Goal: Task Accomplishment & Management: Complete application form

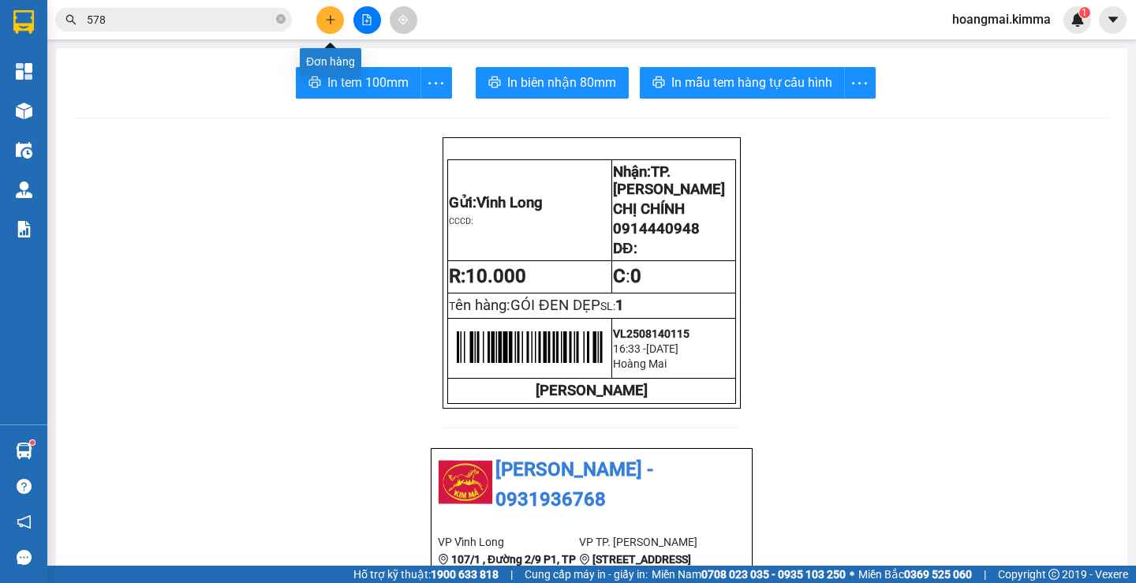
drag, startPoint x: 0, startPoint y: 0, endPoint x: 342, endPoint y: 20, distance: 343.1
click at [342, 20] on button at bounding box center [330, 20] width 28 height 28
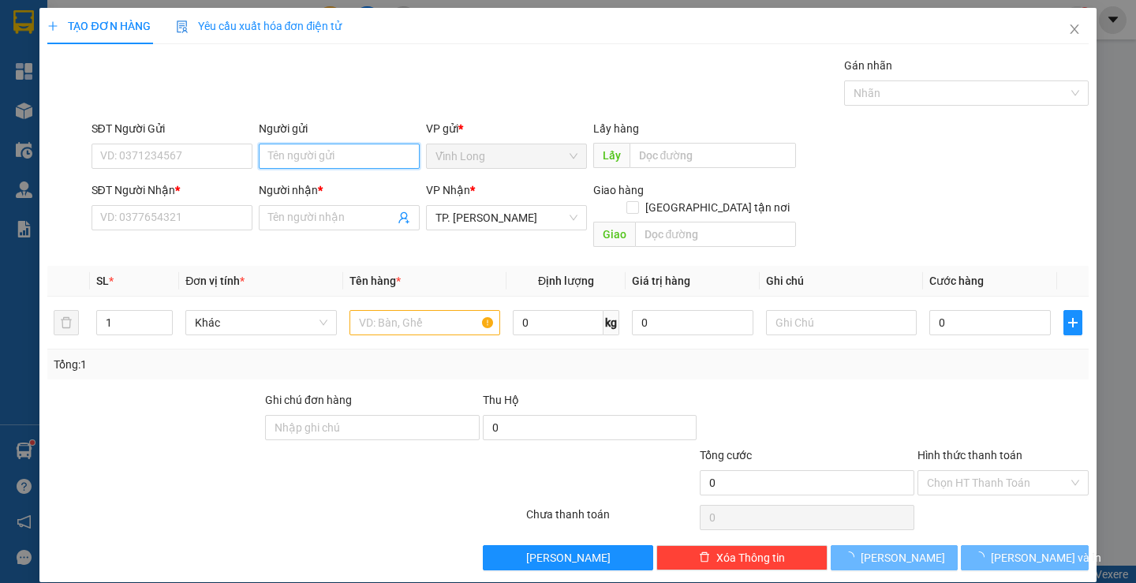
click at [355, 159] on input "Người gửi" at bounding box center [339, 156] width 161 height 25
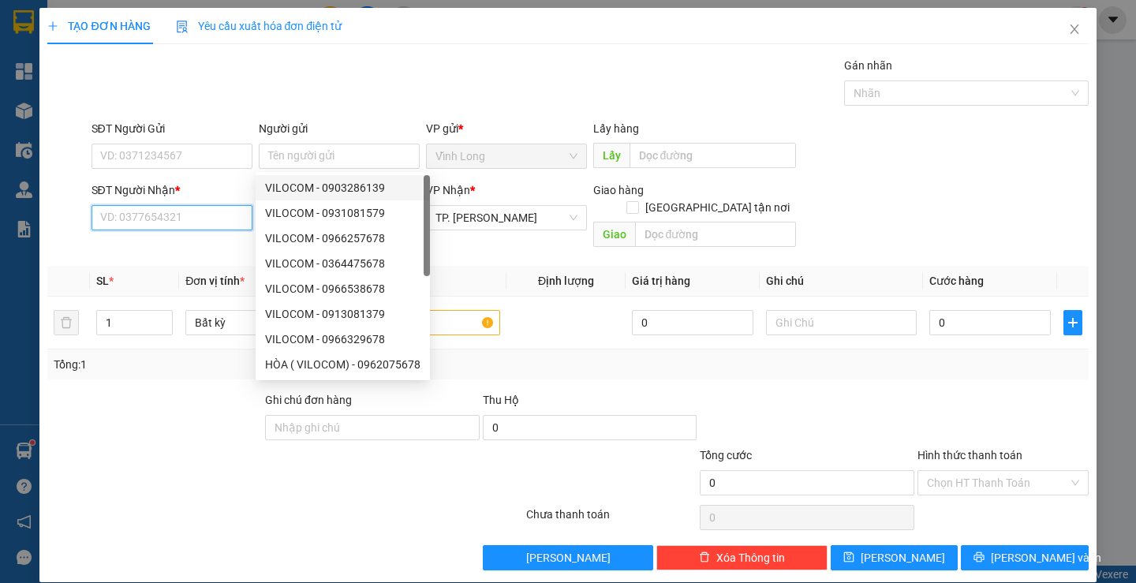
click at [193, 223] on input "SĐT Người Nhận *" at bounding box center [172, 217] width 161 height 25
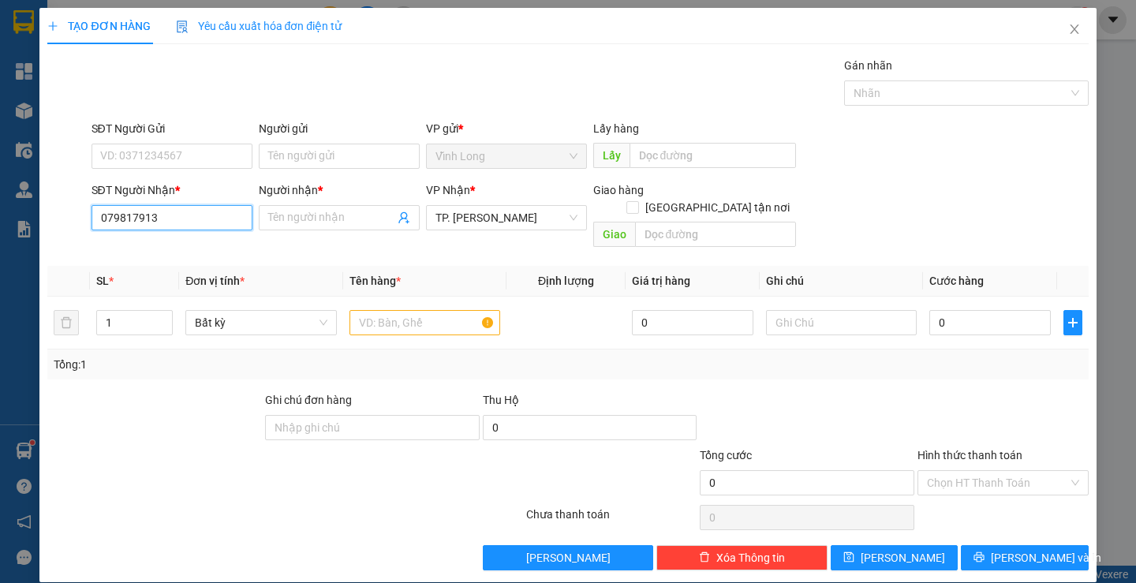
type input "0798179139"
click at [198, 253] on div "0798179139 - KHẢ BÌNH" at bounding box center [169, 249] width 140 height 17
type input "KHẢ BÌNH"
type input "0798179139"
click at [428, 310] on input "text" at bounding box center [425, 322] width 151 height 25
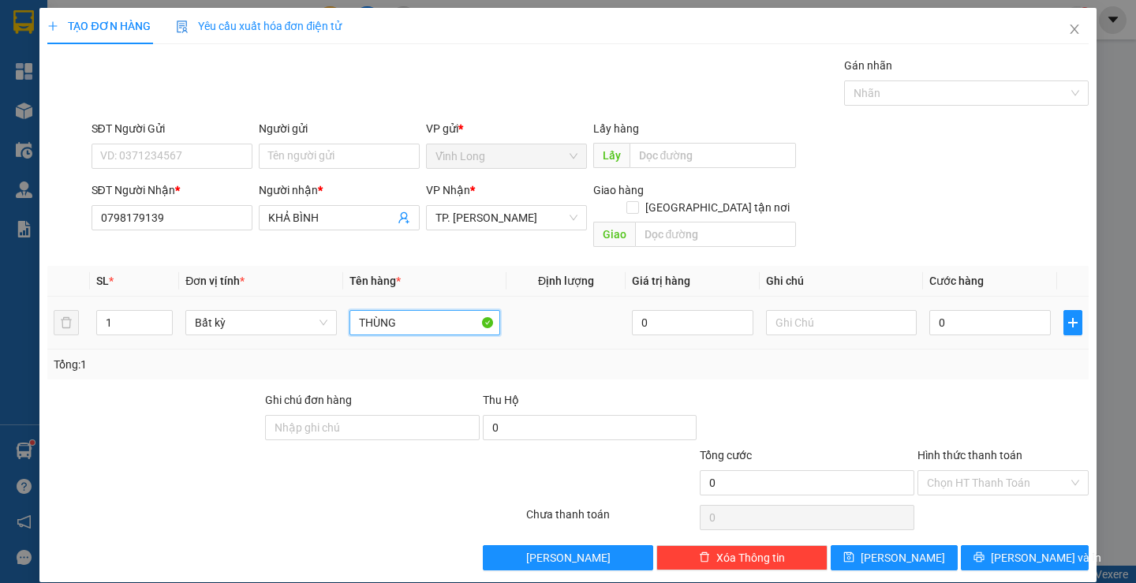
type input "THÙNG"
type input "HẰNG"
type input "3"
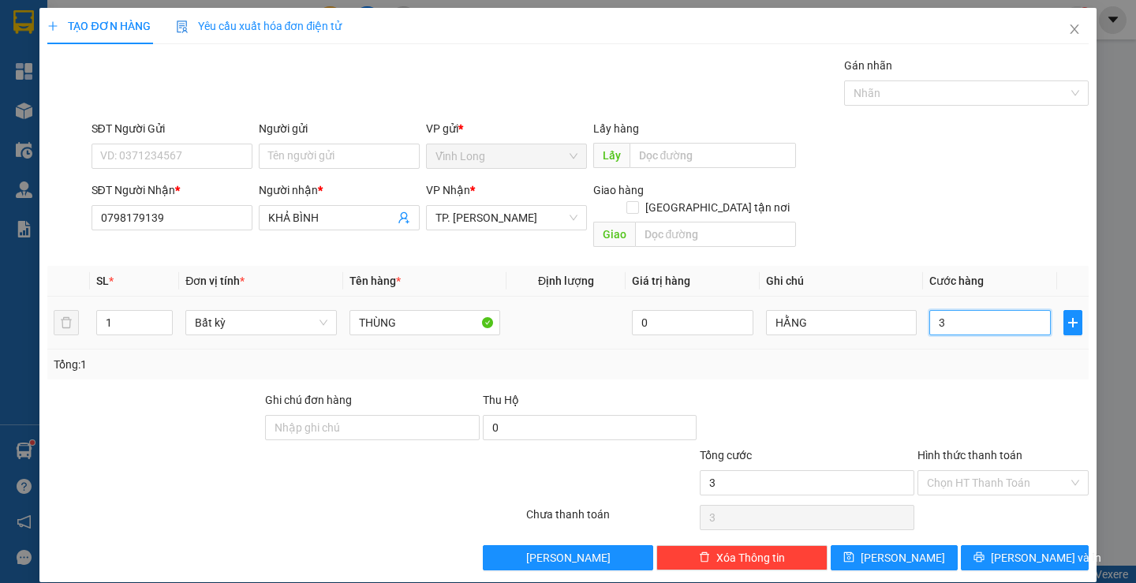
type input "30"
type input "30.000"
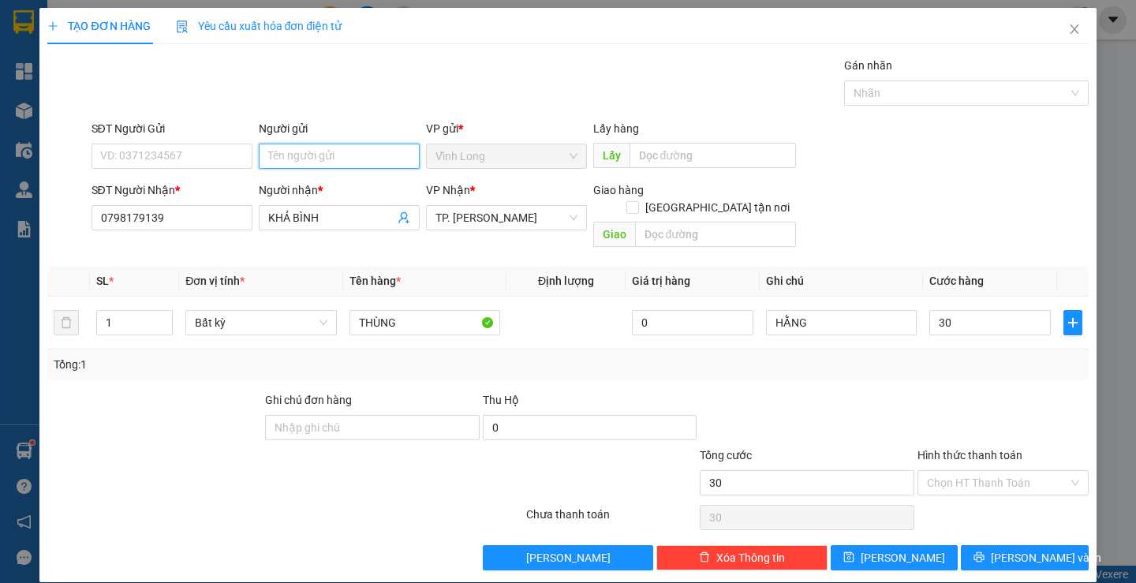
type input "30.000"
click at [345, 163] on input "Người gửi" at bounding box center [339, 156] width 161 height 25
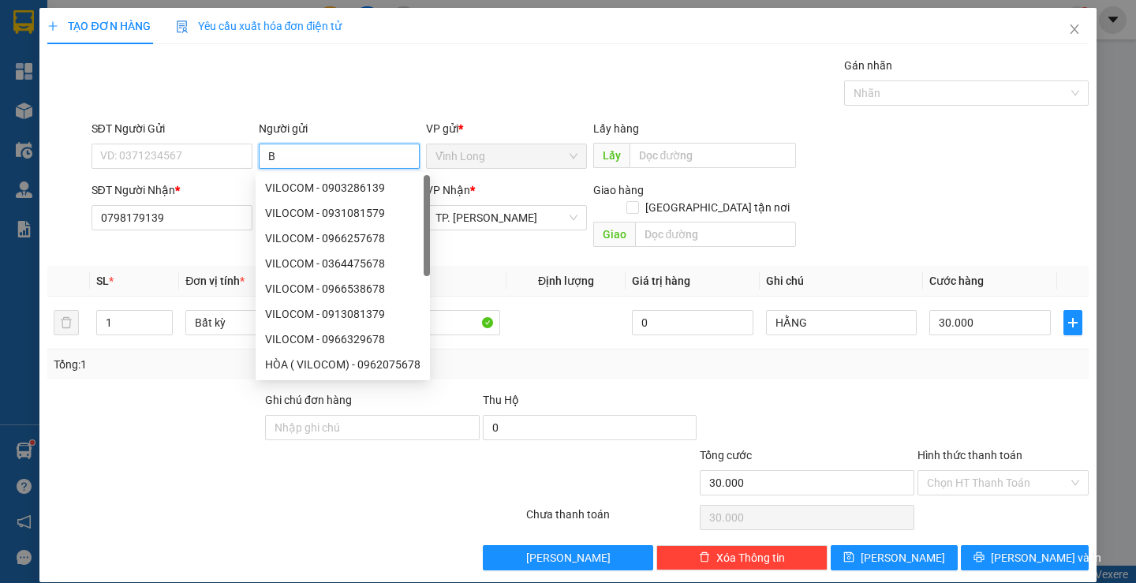
type input "BA"
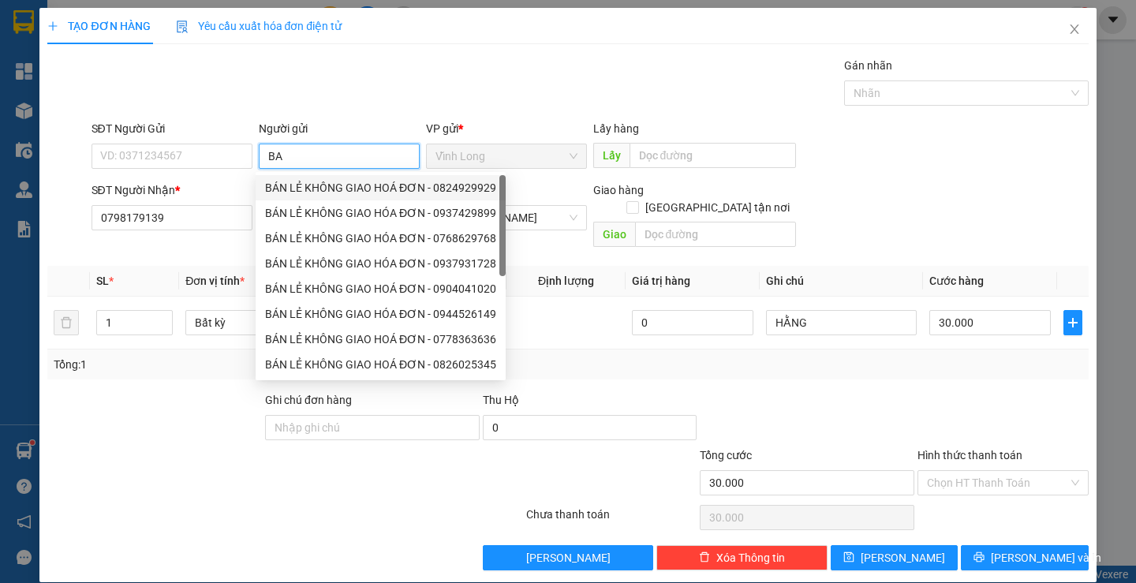
click at [348, 180] on div "BÁN LẺ KHÔNG GIAO HOÁ ĐƠN - 0824929929" at bounding box center [380, 187] width 231 height 17
type input "0824929929"
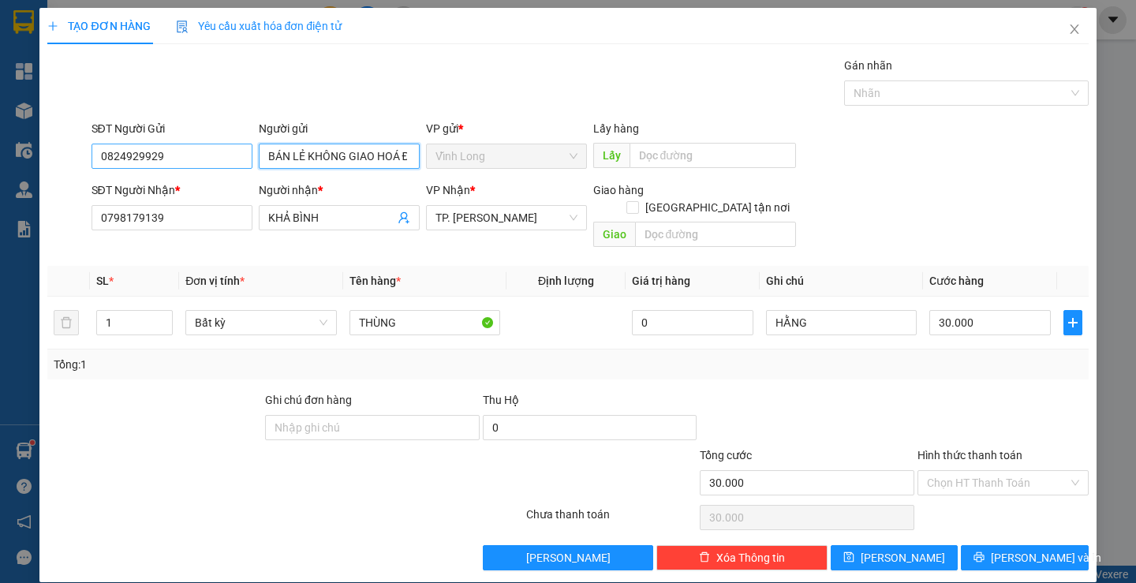
type input "BÁN LẺ KHÔNG GIAO HOÁ ĐƠN"
drag, startPoint x: 175, startPoint y: 162, endPoint x: 0, endPoint y: 177, distance: 175.8
click at [0, 177] on div "TẠO ĐƠN HÀNG Yêu cầu xuất hóa đơn điện tử Transit Pickup Surcharge Ids Transit …" at bounding box center [568, 291] width 1136 height 583
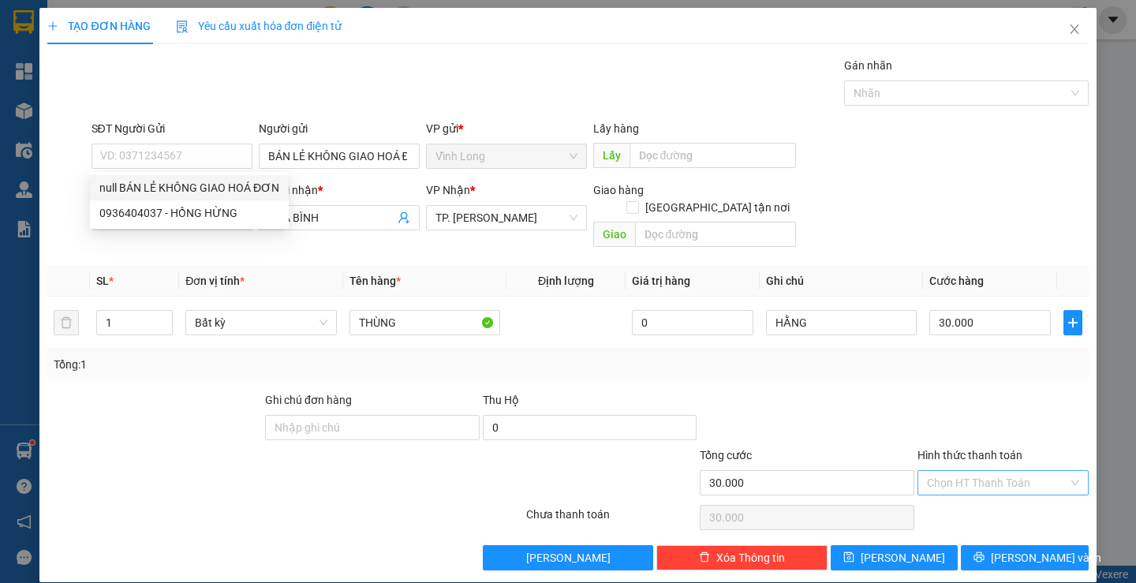
click at [938, 496] on div "Transit Pickup Surcharge Ids Transit Deliver Surcharge Ids Transit Deliver Surc…" at bounding box center [567, 314] width 1041 height 514
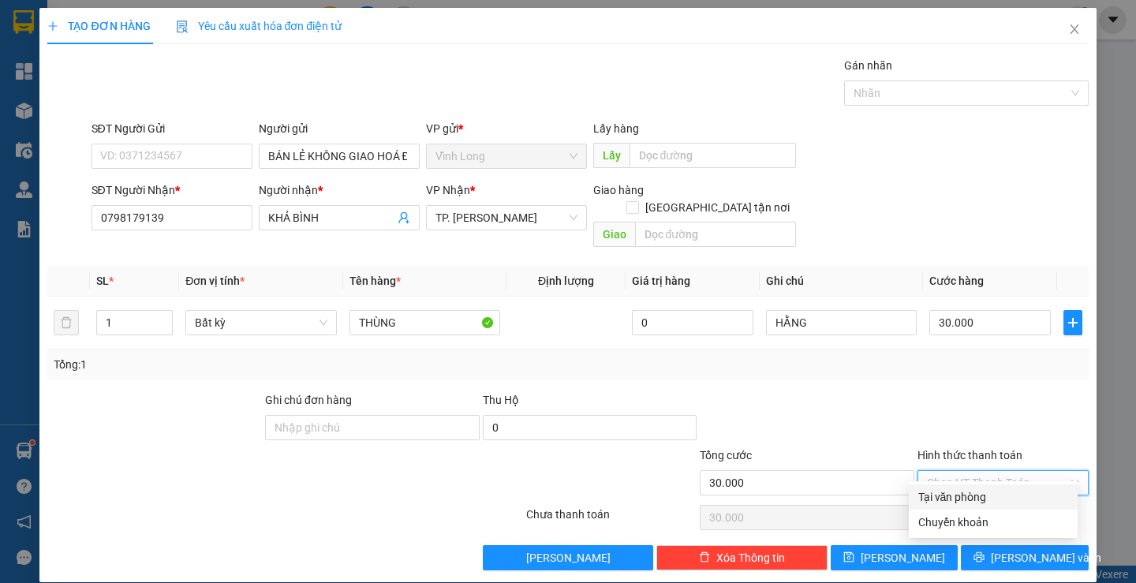
click at [938, 496] on div "Tại văn phòng" at bounding box center [994, 496] width 150 height 17
type input "0"
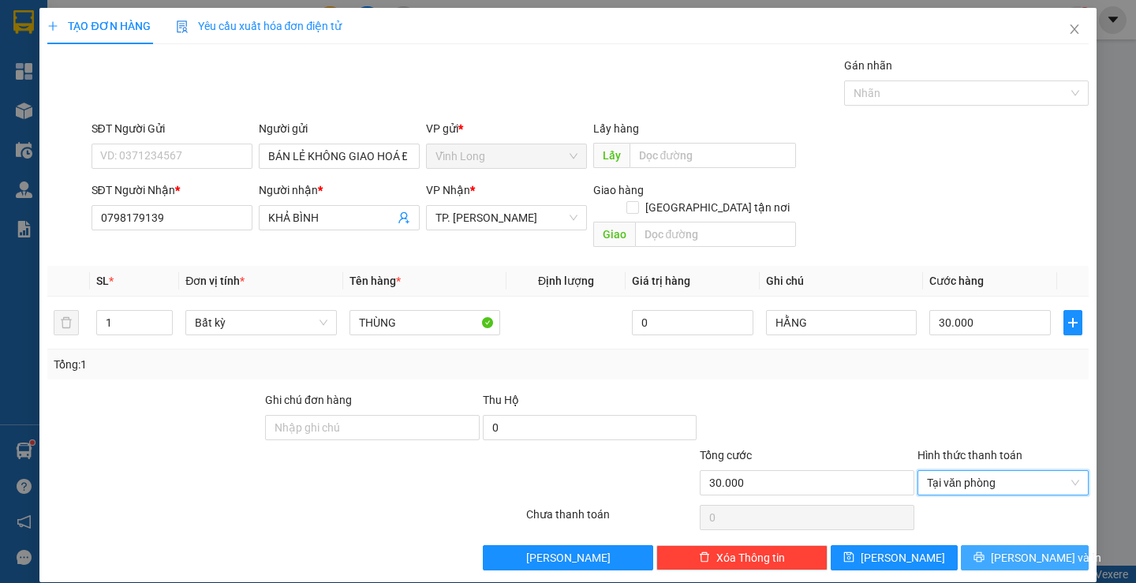
click at [1039, 549] on span "[PERSON_NAME] và In" at bounding box center [1046, 557] width 110 height 17
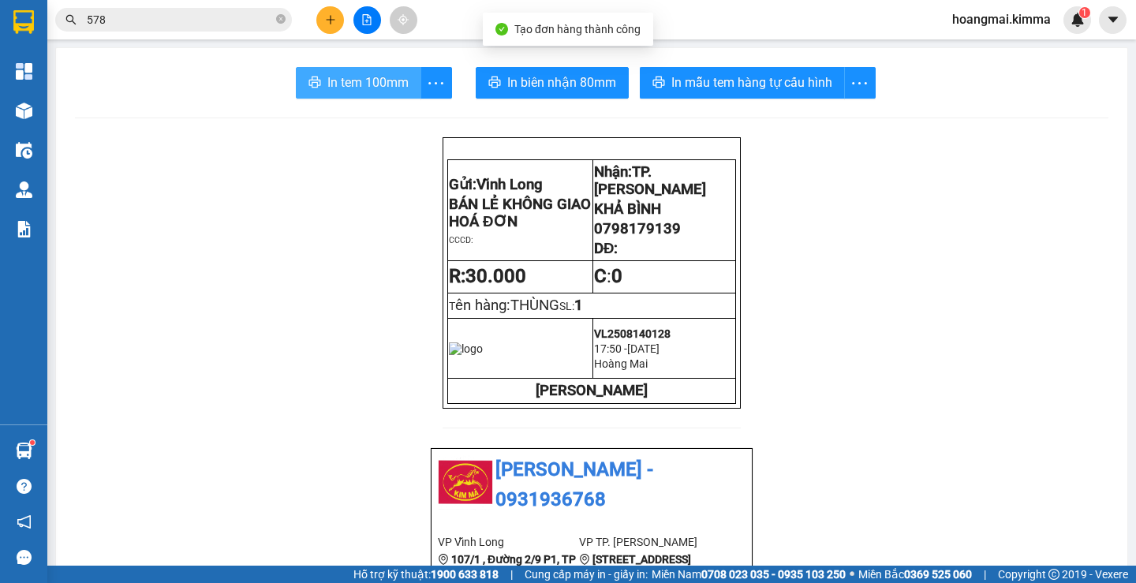
click at [354, 71] on button "In tem 100mm" at bounding box center [358, 83] width 125 height 32
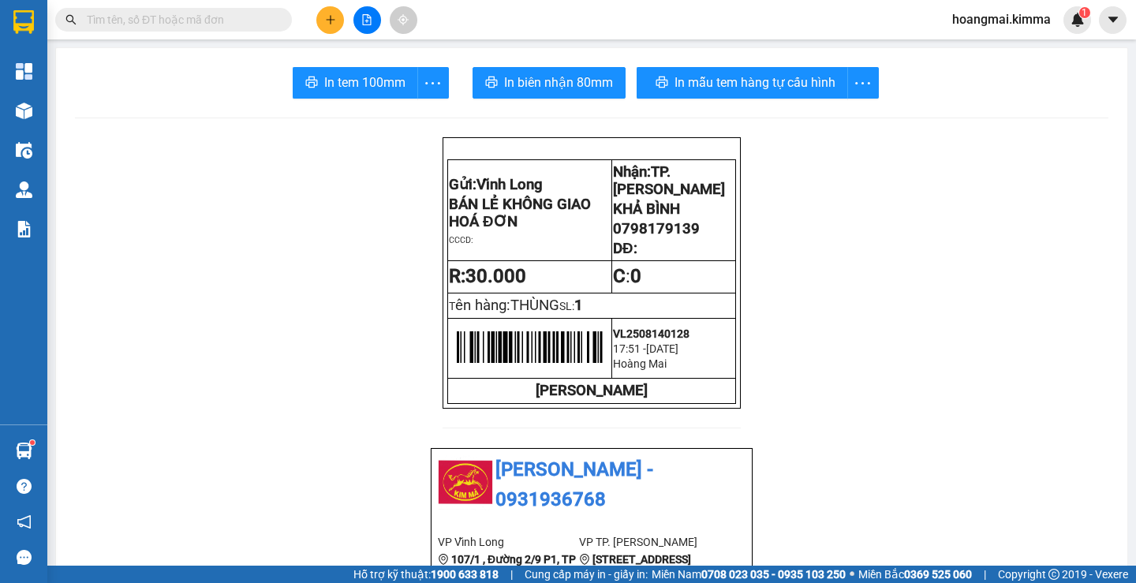
click at [321, 17] on button at bounding box center [330, 20] width 28 height 28
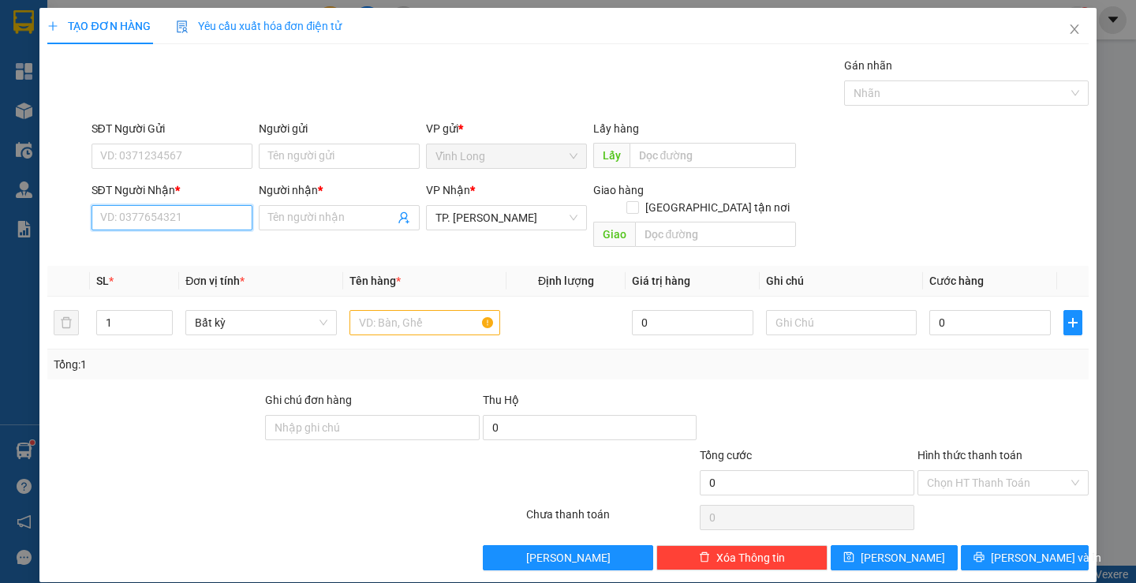
click at [216, 215] on input "SĐT Người Nhận *" at bounding box center [172, 217] width 161 height 25
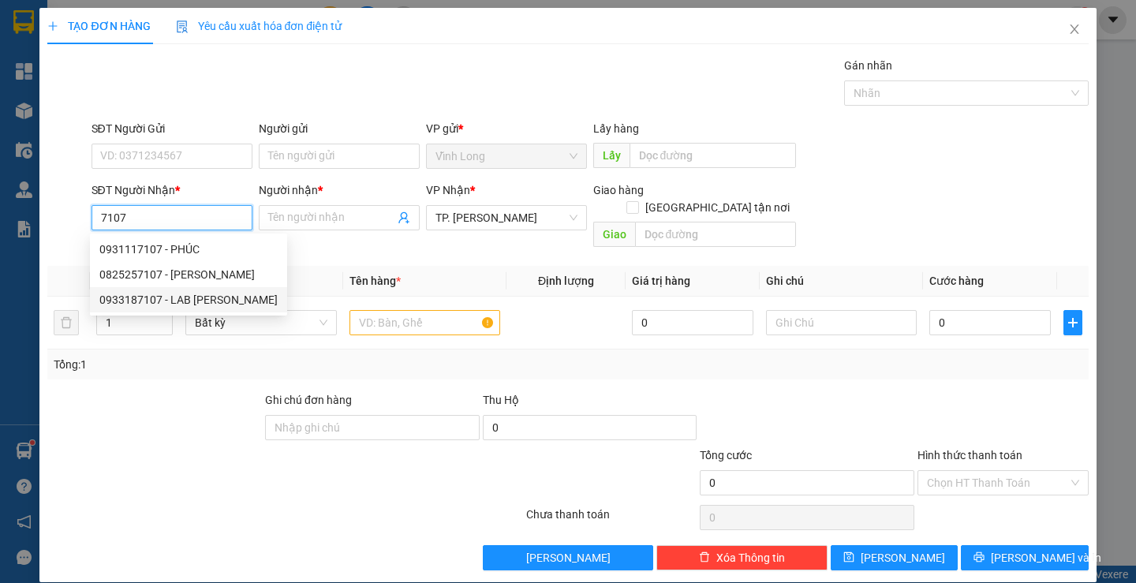
click at [227, 303] on div "0933187107 - LAB [PERSON_NAME]" at bounding box center [188, 299] width 178 height 17
type input "0933187107"
type input "LAB [PERSON_NAME]"
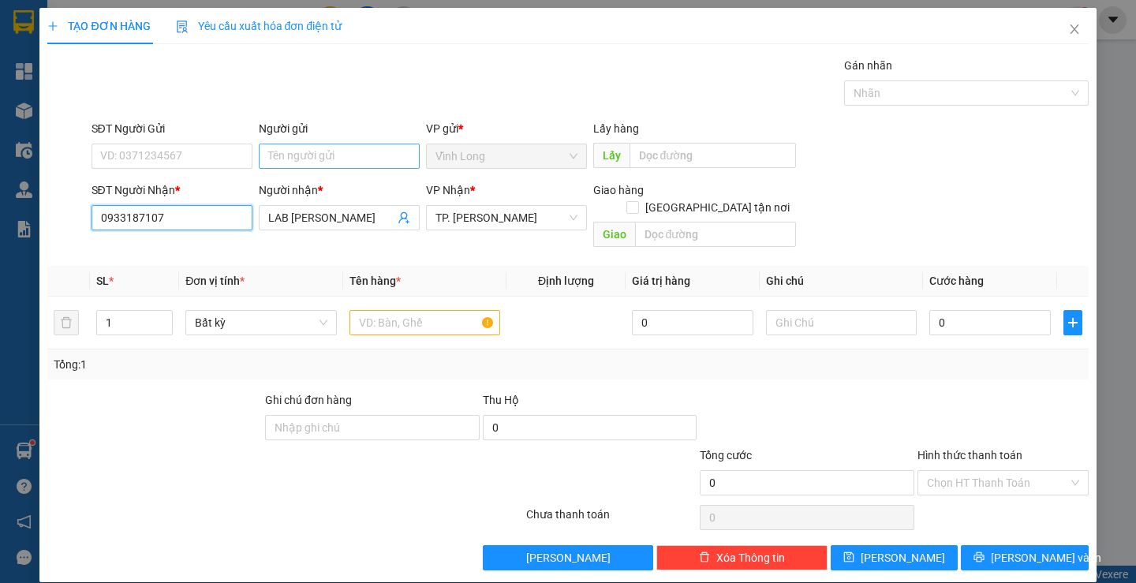
type input "0933187107"
click at [347, 160] on input "Người gửi" at bounding box center [339, 156] width 161 height 25
click at [349, 163] on input "Người gửi" at bounding box center [339, 156] width 161 height 25
type input "BÁ"
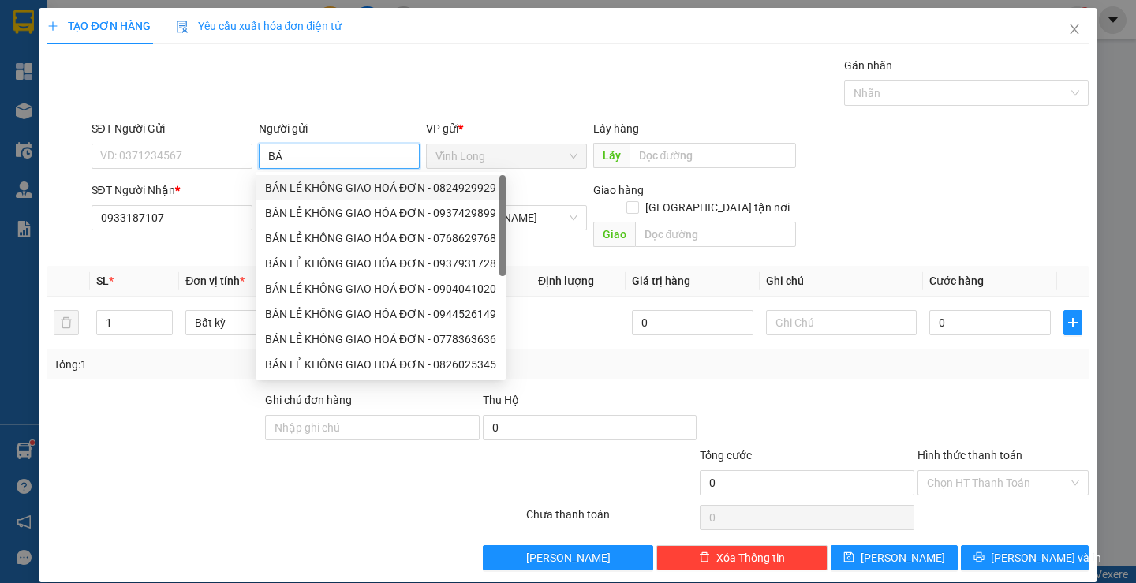
drag, startPoint x: 339, startPoint y: 183, endPoint x: 226, endPoint y: 173, distance: 112.5
click at [339, 183] on div "BÁN LẺ KHÔNG GIAO HOÁ ĐƠN - 0824929929" at bounding box center [380, 187] width 231 height 17
type input "0824929929"
type input "BÁN LẺ KHÔNG GIAO HOÁ ĐƠN"
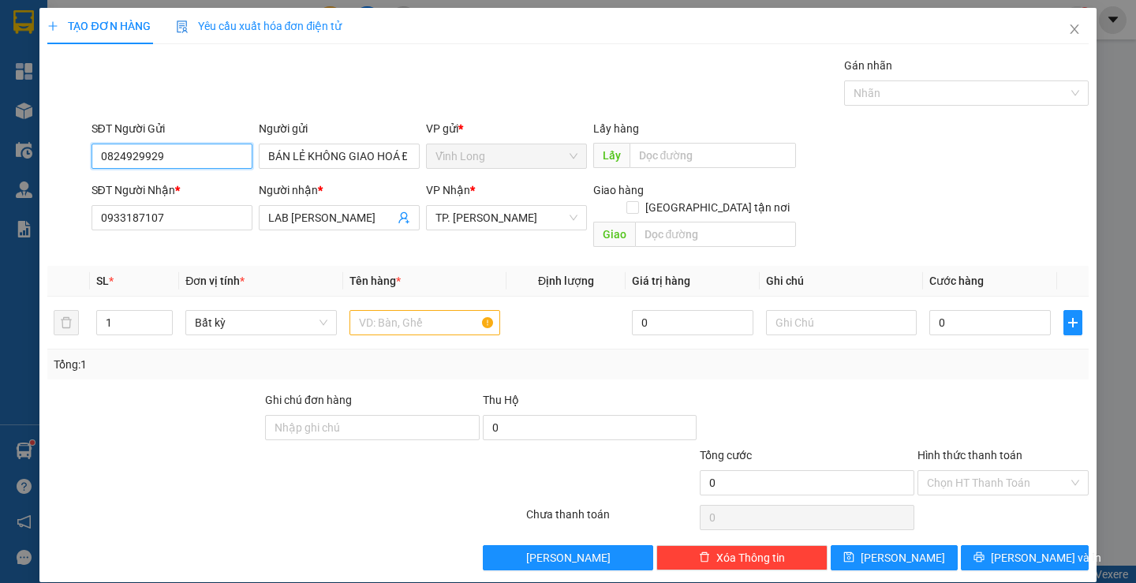
drag, startPoint x: 188, startPoint y: 150, endPoint x: 0, endPoint y: 152, distance: 187.8
click at [0, 152] on div "TẠO ĐƠN HÀNG Yêu cầu xuất hóa đơn điện tử Transit Pickup Surcharge Ids Transit …" at bounding box center [568, 291] width 1136 height 583
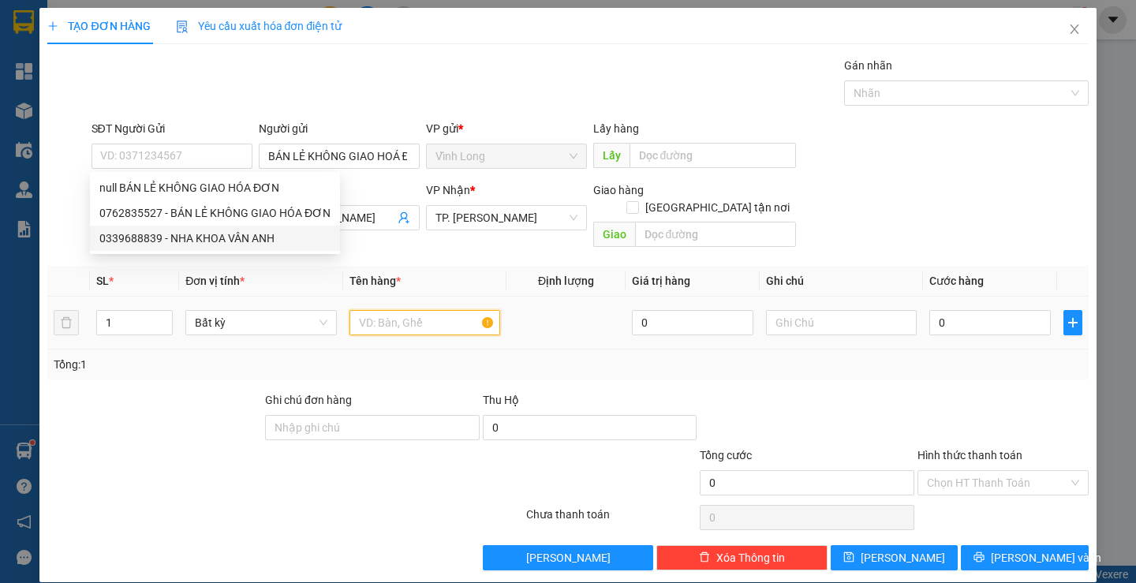
click at [386, 310] on input "text" at bounding box center [425, 322] width 151 height 25
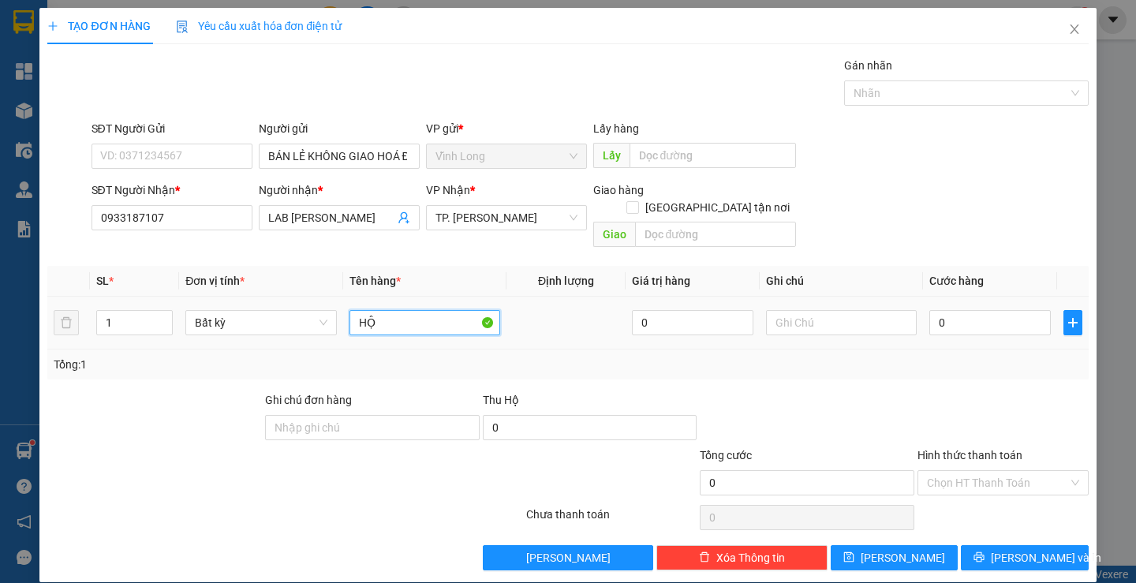
type input "HỘP"
type input "THƯ"
type input "2"
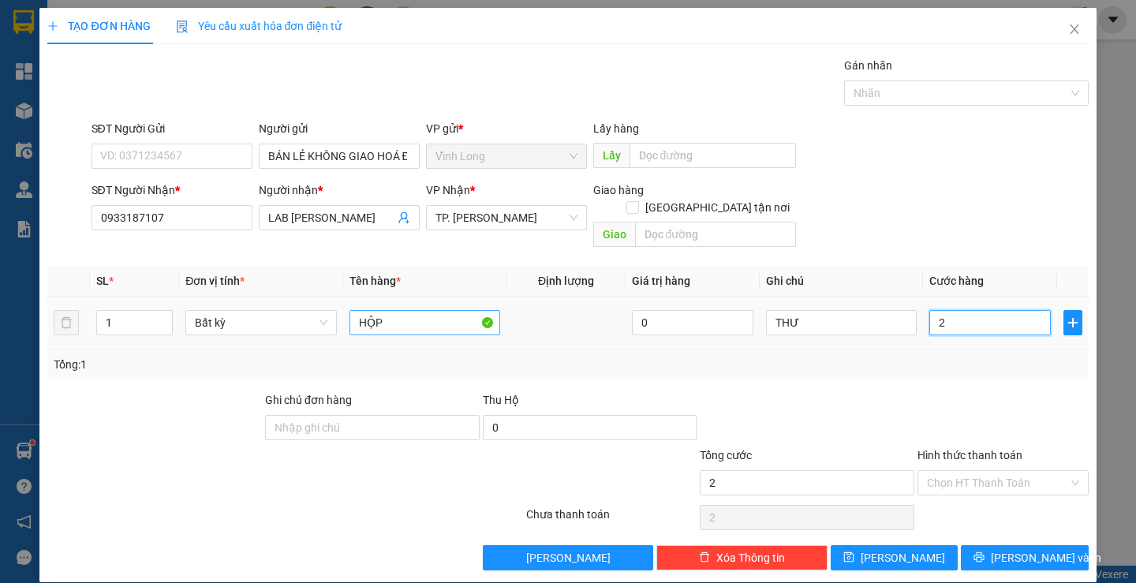
type input "20"
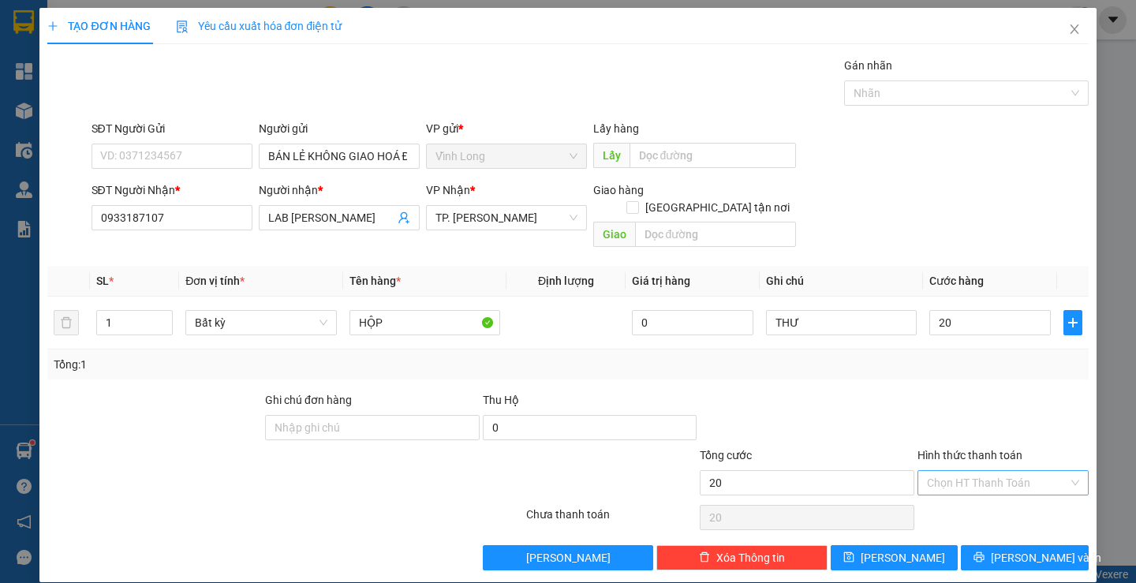
type input "20.000"
click at [1010, 471] on input "Hình thức thanh toán" at bounding box center [997, 483] width 141 height 24
click at [1005, 498] on div "Tại văn phòng" at bounding box center [994, 496] width 150 height 17
type input "0"
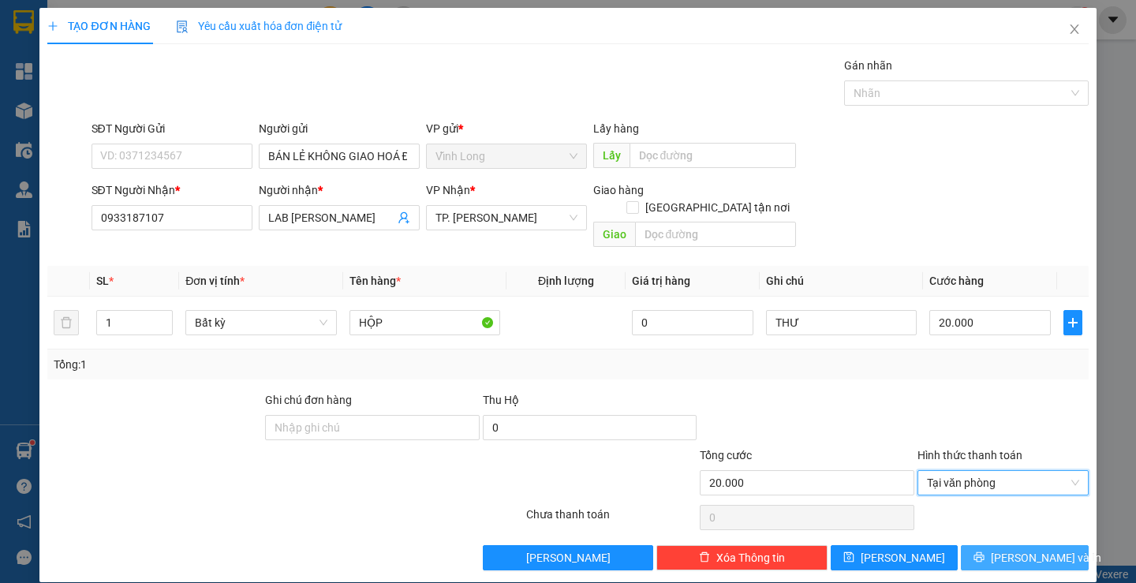
click at [1025, 549] on span "[PERSON_NAME] và In" at bounding box center [1046, 557] width 110 height 17
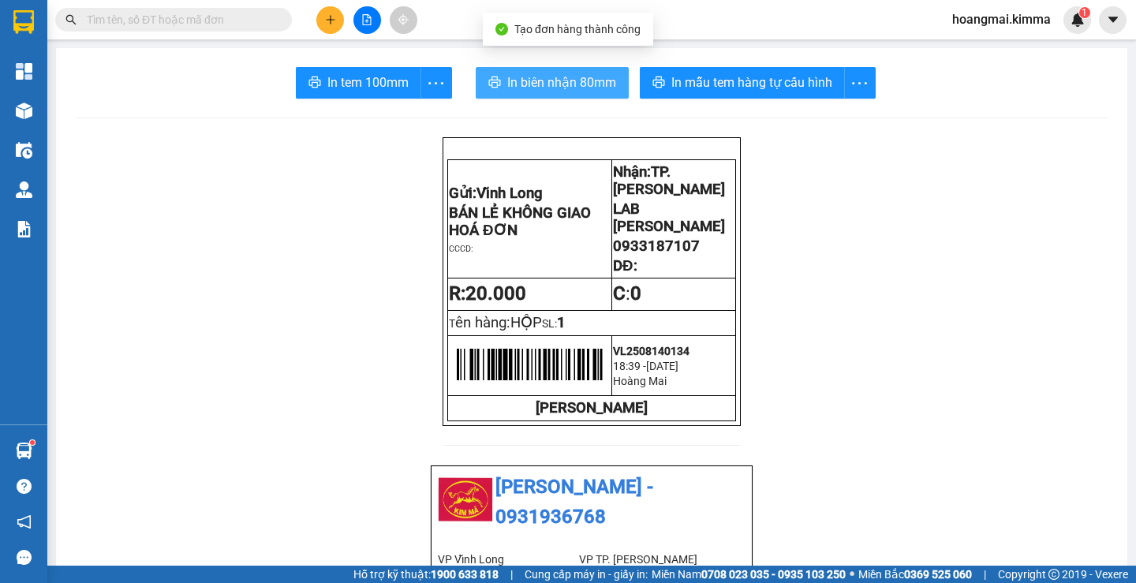
click at [566, 84] on span "In biên nhận 80mm" at bounding box center [561, 83] width 109 height 20
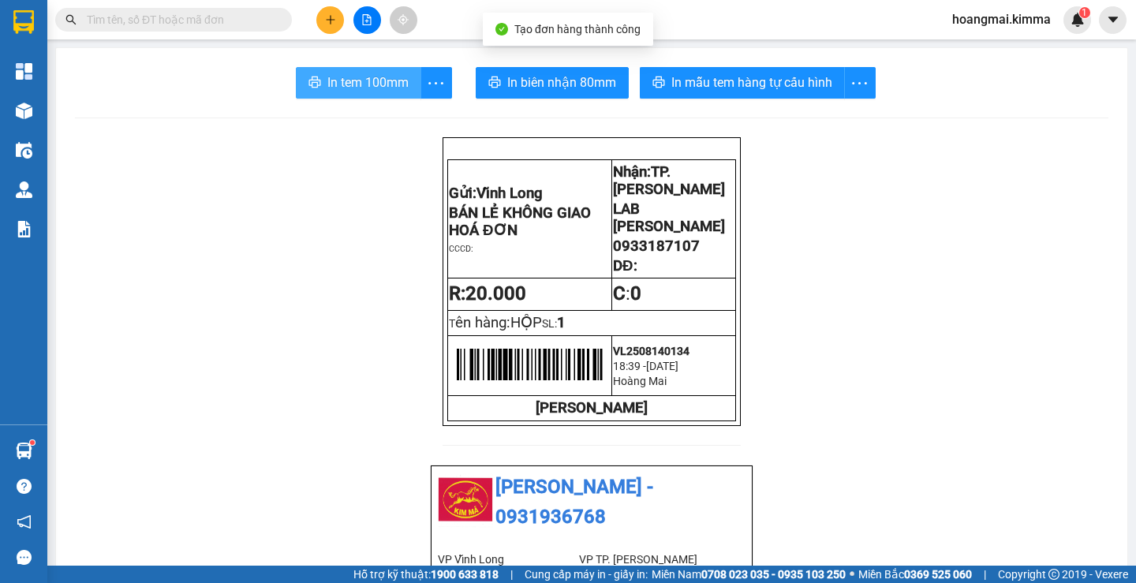
click at [357, 76] on span "In tem 100mm" at bounding box center [368, 83] width 81 height 20
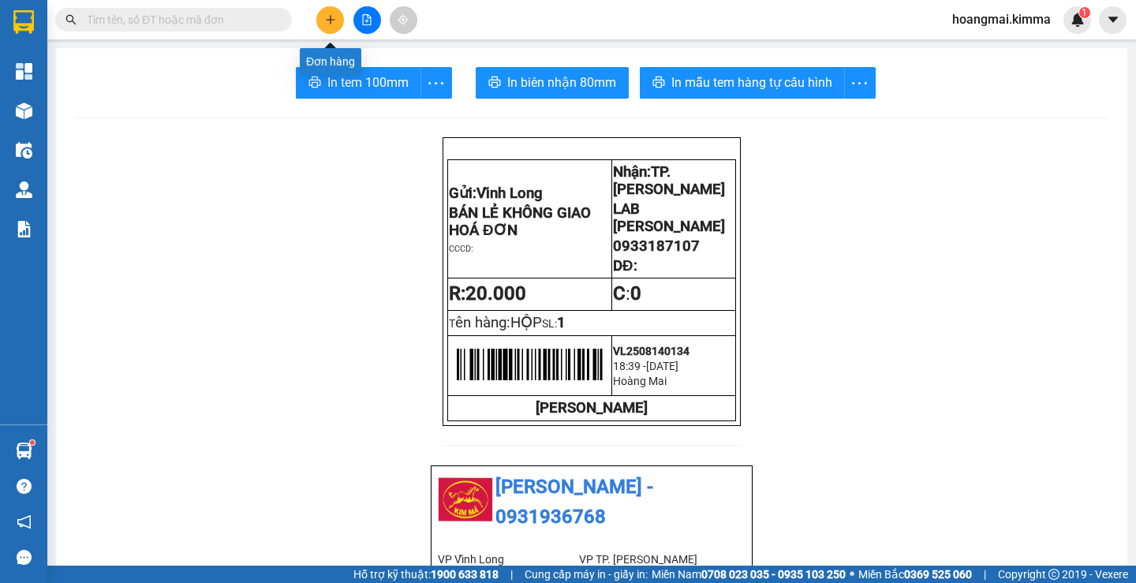
click at [334, 18] on icon "plus" at bounding box center [330, 19] width 11 height 11
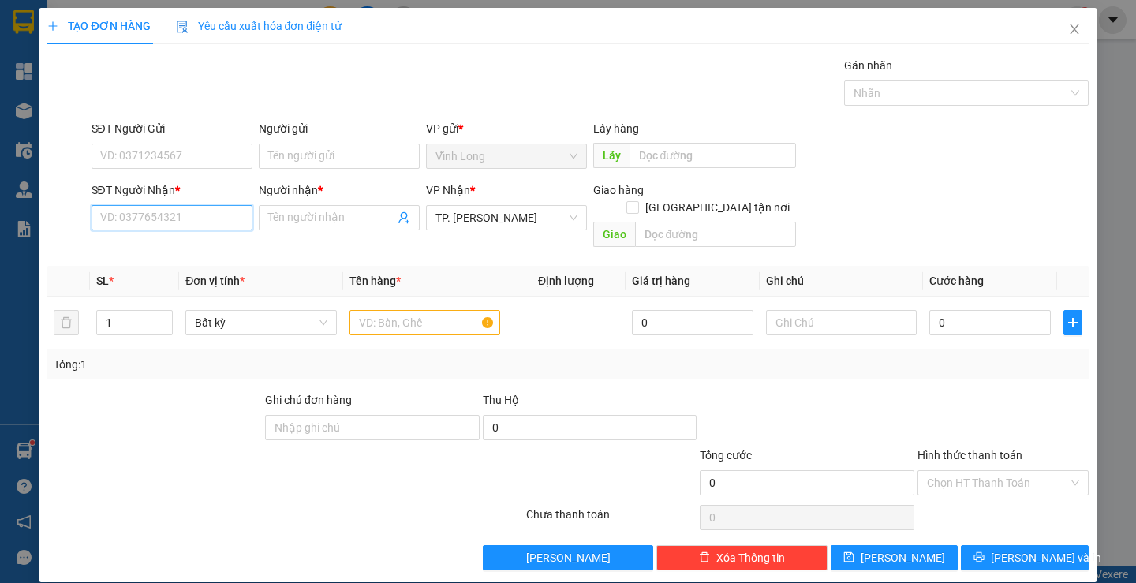
click at [188, 217] on input "SĐT Người Nhận *" at bounding box center [172, 217] width 161 height 25
type input "0901090677"
click at [169, 241] on div "0901090677 - ANH NHÂN" at bounding box center [169, 249] width 140 height 17
type input "ANH NHÂN"
type input "0901090677"
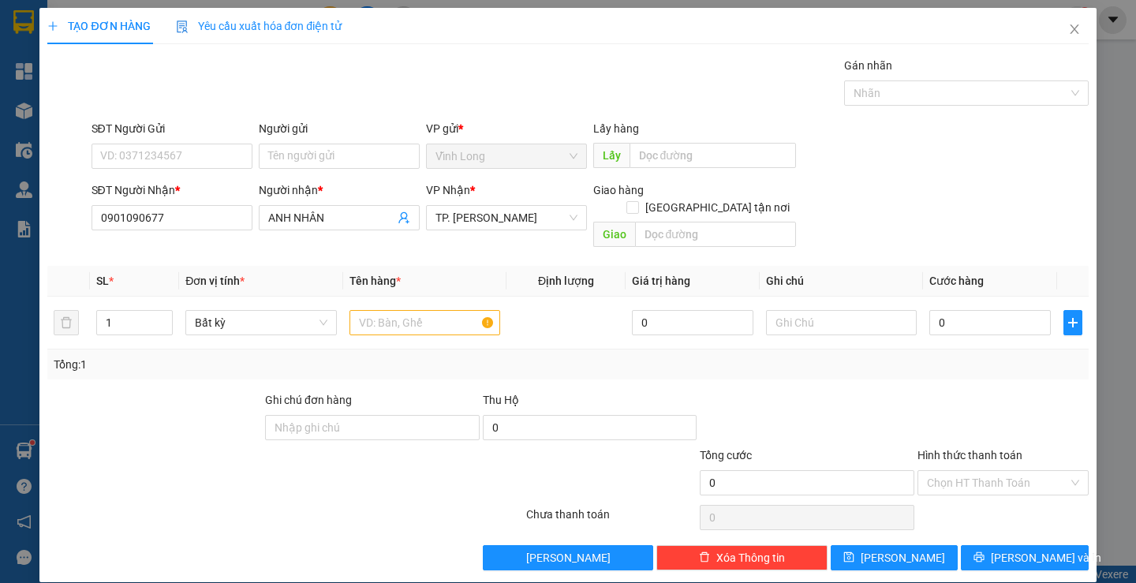
click at [313, 142] on div "Người gửi" at bounding box center [339, 132] width 161 height 24
click at [318, 159] on input "Người gửi" at bounding box center [339, 156] width 161 height 25
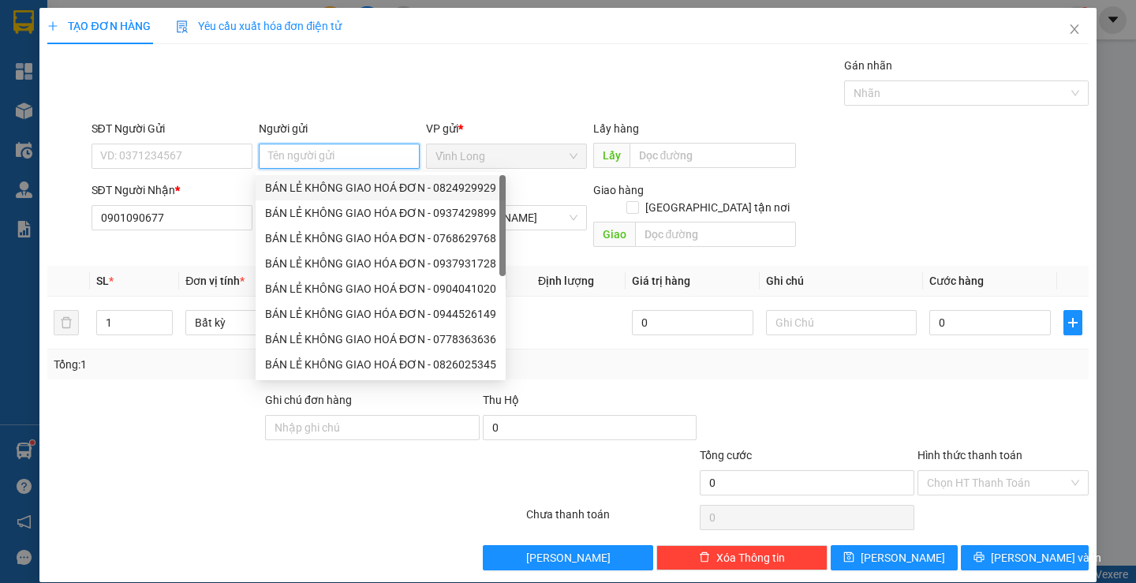
click at [332, 178] on div "BÁN LẺ KHÔNG GIAO HOÁ ĐƠN - 0824929929" at bounding box center [381, 187] width 250 height 25
type input "0824929929"
type input "BÁN LẺ KHÔNG GIAO HOÁ ĐƠN"
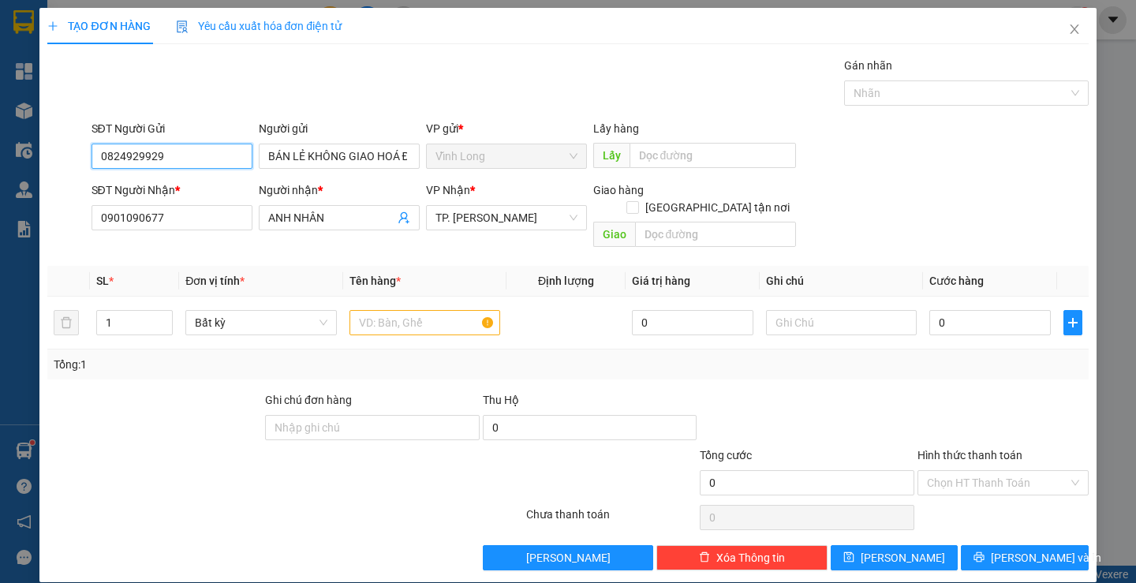
drag, startPoint x: 209, startPoint y: 155, endPoint x: 53, endPoint y: 160, distance: 156.4
click at [53, 160] on div "SĐT Người Gửi 0824929929 0824929929 Người gửi BÁN LẺ KHÔNG GIAO HOÁ ĐƠN VP gửi …" at bounding box center [568, 147] width 1044 height 55
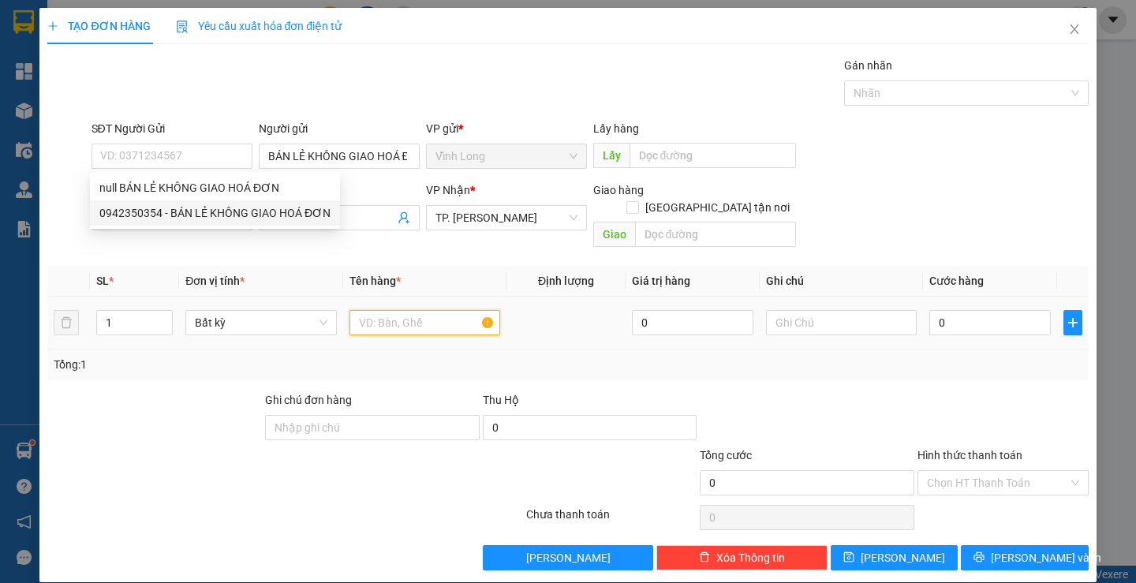
click at [379, 310] on input "text" at bounding box center [425, 322] width 151 height 25
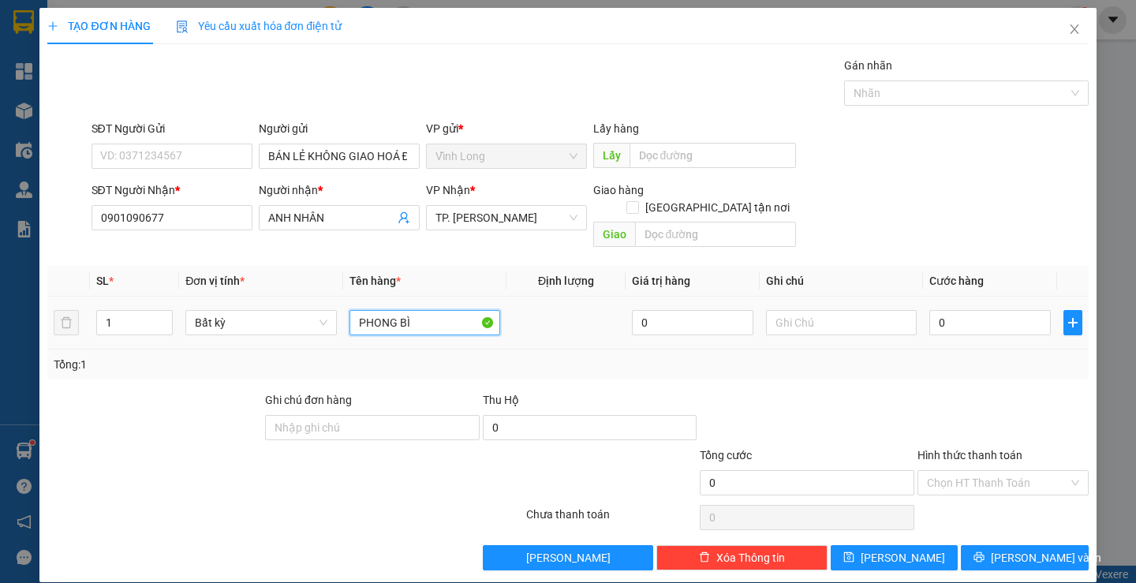
type input "PHONG BÌ"
type input "H"
type input "THƯ"
type input "2"
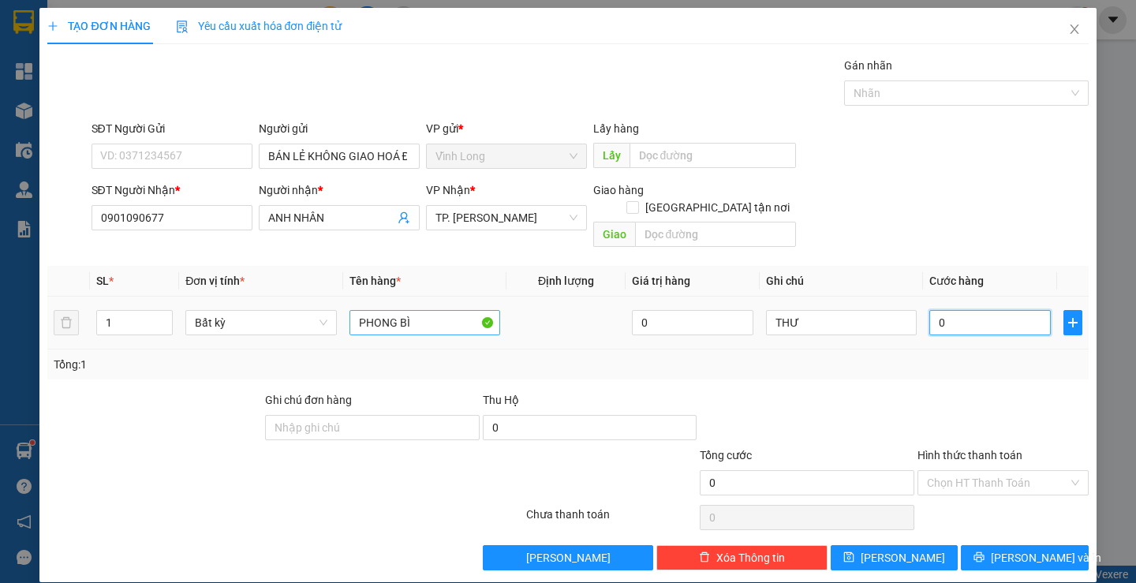
type input "2"
type input "20"
type input "20.000"
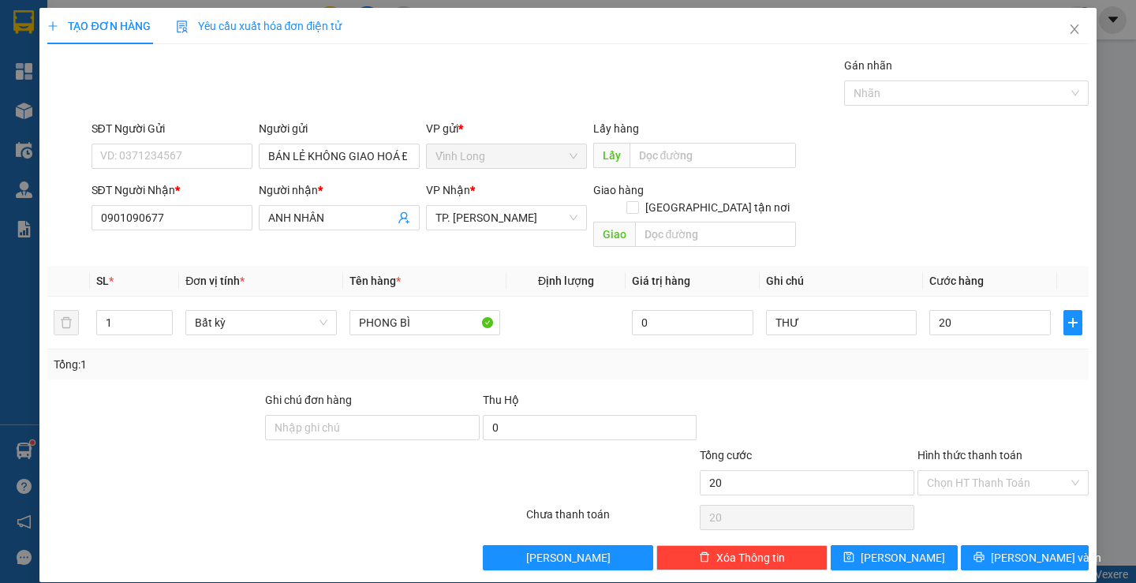
type input "20.000"
click at [979, 407] on div at bounding box center [1003, 418] width 174 height 55
click at [993, 471] on input "Hình thức thanh toán" at bounding box center [997, 483] width 141 height 24
click at [1003, 488] on div "Tại văn phòng" at bounding box center [994, 496] width 150 height 17
type input "0"
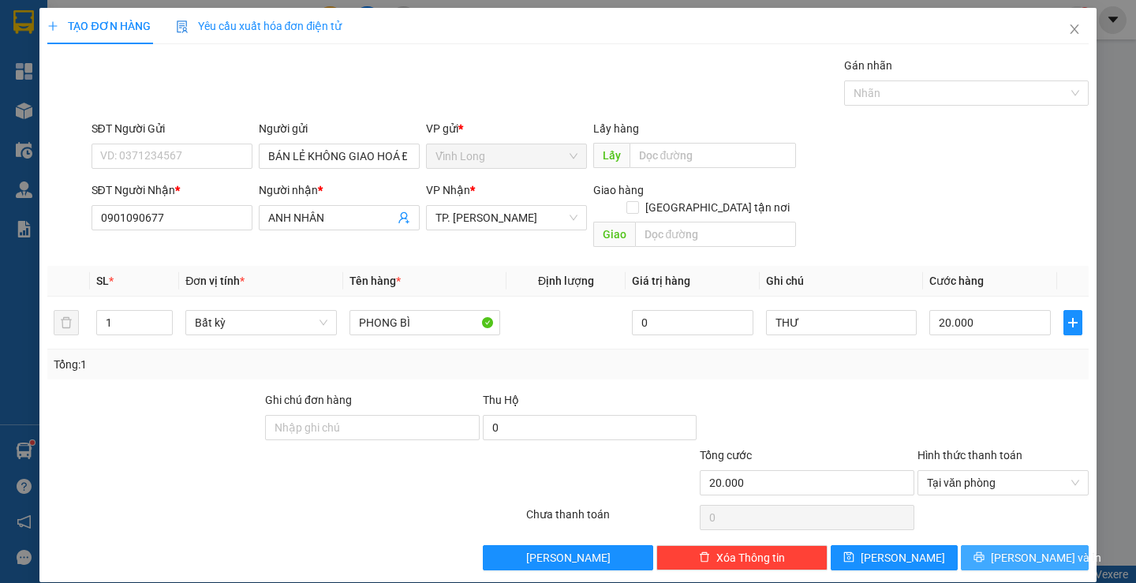
click at [1012, 545] on button "[PERSON_NAME] và In" at bounding box center [1024, 557] width 127 height 25
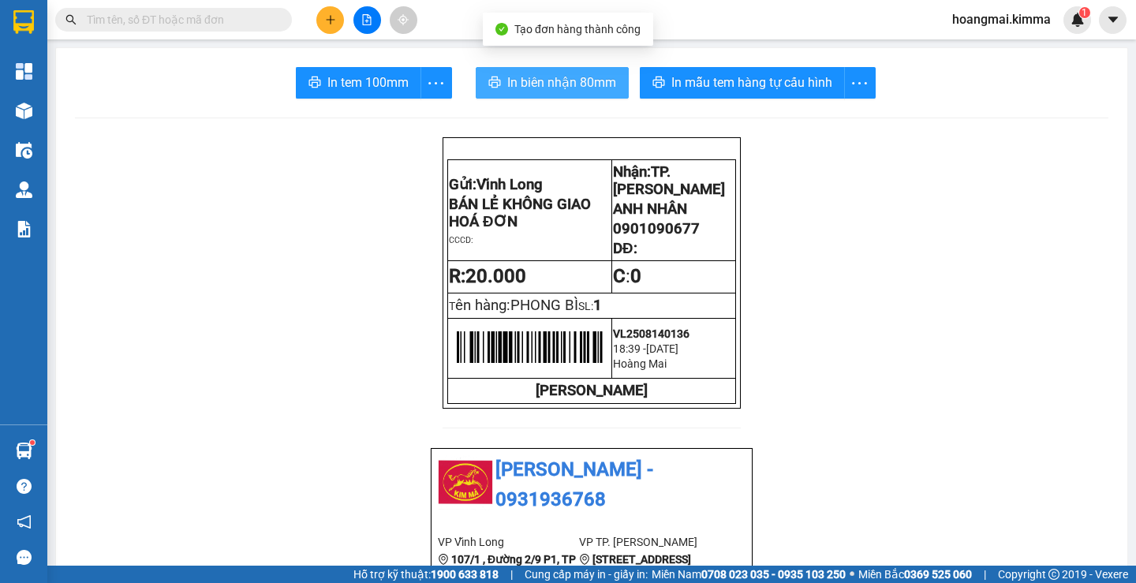
click at [541, 79] on span "In biên nhận 80mm" at bounding box center [561, 83] width 109 height 20
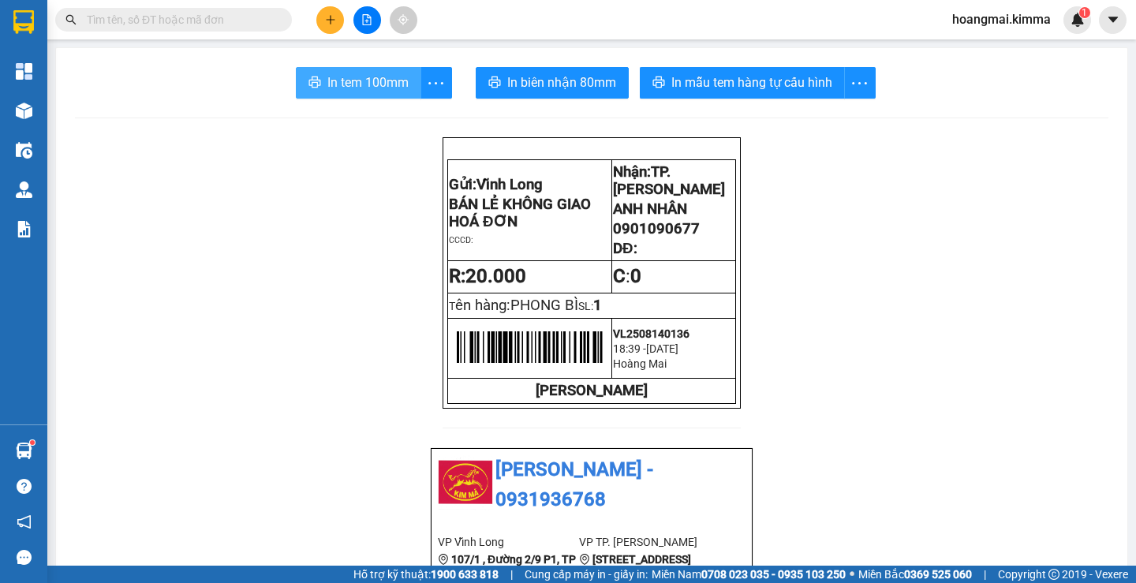
click at [384, 88] on span "In tem 100mm" at bounding box center [368, 83] width 81 height 20
click at [221, 15] on input "text" at bounding box center [180, 19] width 186 height 17
paste input "0907117477"
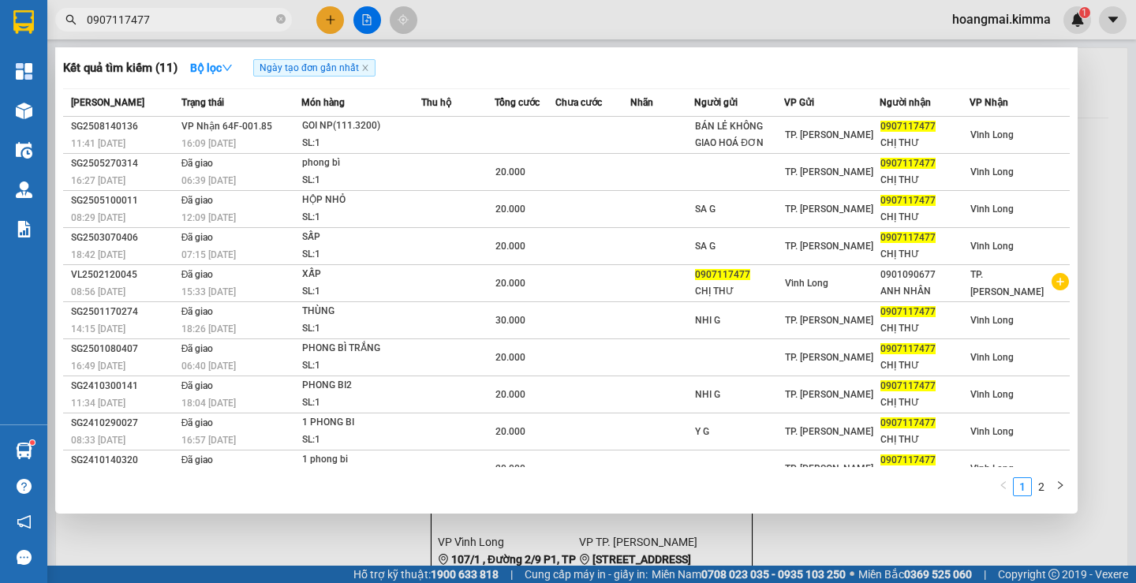
type input "0907117477"
